Goal: Task Accomplishment & Management: Manage account settings

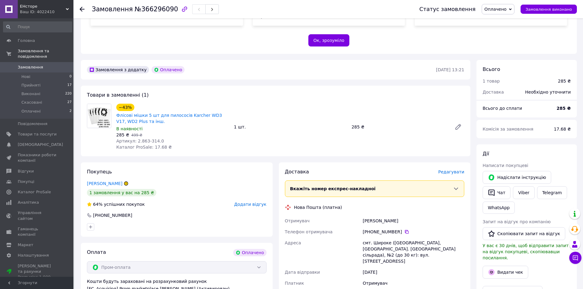
scroll to position [245, 0]
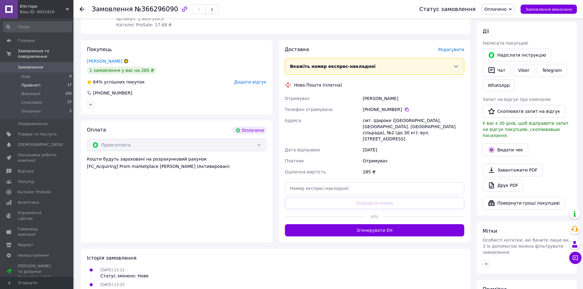
click at [47, 81] on li "Прийняті 17" at bounding box center [37, 85] width 75 height 9
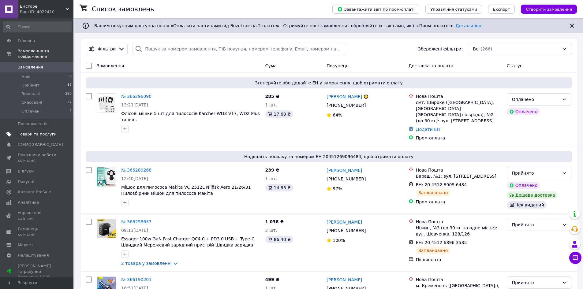
click at [42, 132] on span "Товари та послуги" at bounding box center [37, 135] width 39 height 6
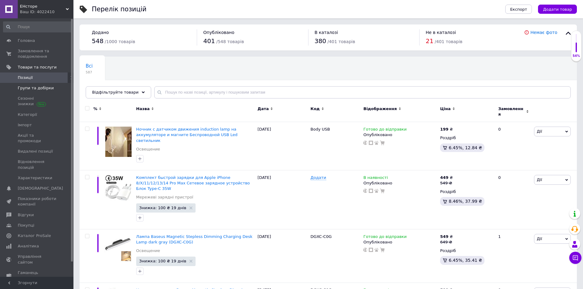
click at [41, 88] on span "Групи та добірки" at bounding box center [36, 88] width 36 height 6
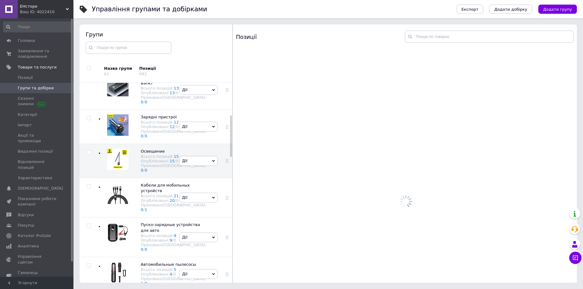
scroll to position [35, 0]
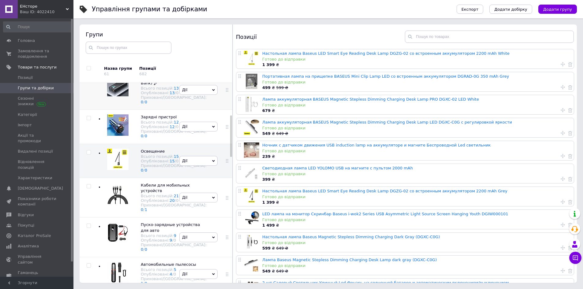
click at [143, 85] on span "Зовнішні акумулятори (Power Bank)" at bounding box center [172, 80] width 62 height 10
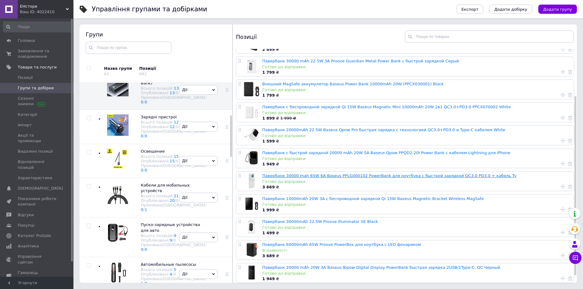
scroll to position [70, 0]
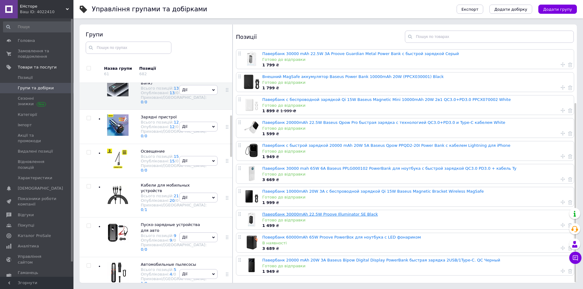
click at [318, 213] on link "Павербанк 30000mAh 22.5W Proove Illuminator SE Black" at bounding box center [320, 214] width 116 height 5
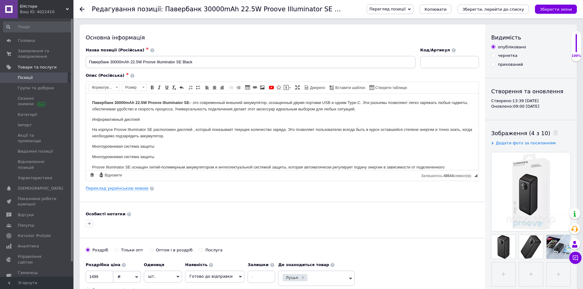
scroll to position [122, 0]
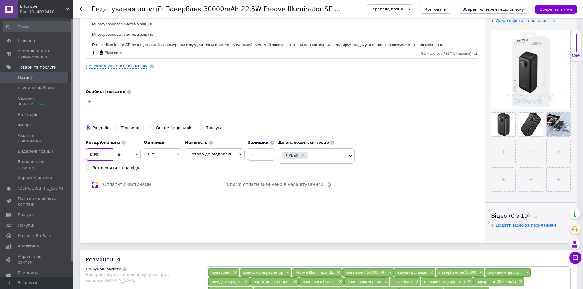
click at [93, 155] on input "1499" at bounding box center [100, 154] width 28 height 12
type input "1999"
click at [563, 4] on div "Перегляд позиції Зберегти та переглянути на сайті Зберегти та переглянути на ма…" at bounding box center [465, 9] width 222 height 18
click at [563, 5] on button "Зберегти зміни" at bounding box center [556, 9] width 42 height 9
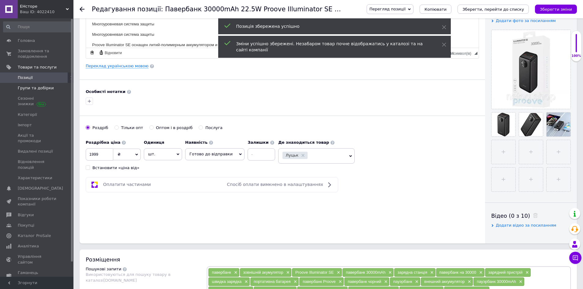
click at [41, 88] on span "Групи та добірки" at bounding box center [36, 88] width 36 height 6
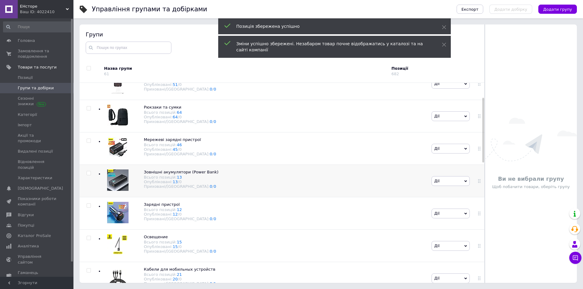
scroll to position [35, 0]
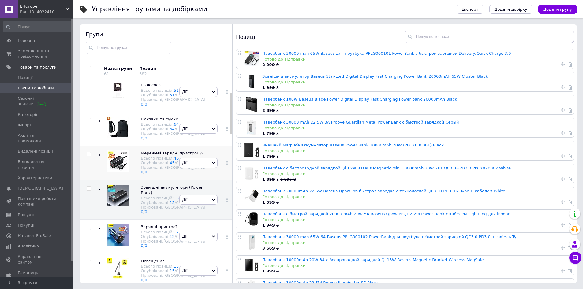
click at [148, 155] on span "Мережеві зарядні пристрої" at bounding box center [169, 153] width 57 height 5
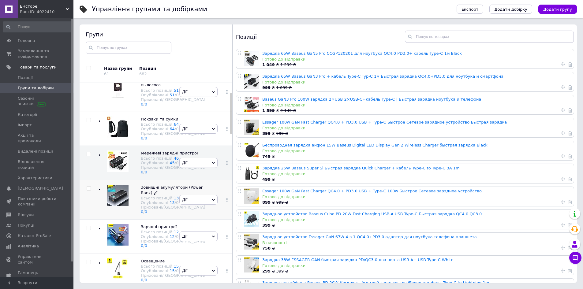
click at [147, 195] on span "Зовнішні акумулятори (Power Bank)" at bounding box center [172, 190] width 62 height 10
